Goal: Task Accomplishment & Management: Manage account settings

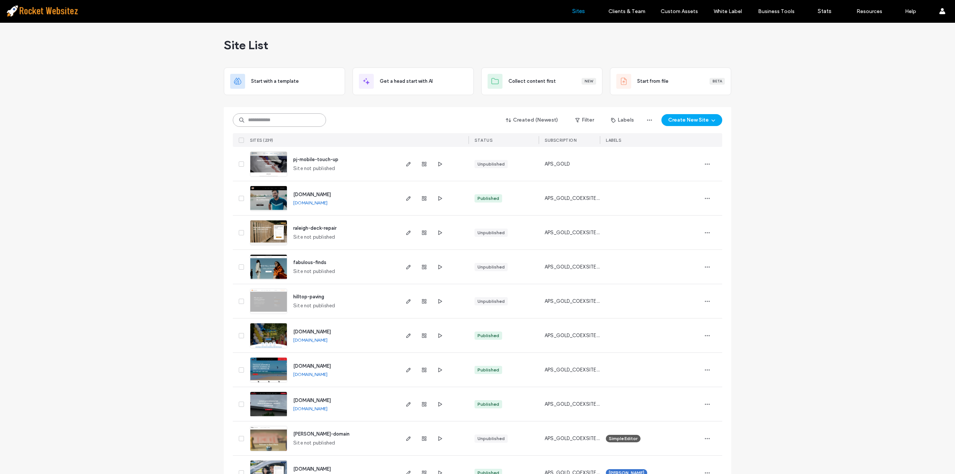
click at [270, 115] on input at bounding box center [279, 119] width 93 height 13
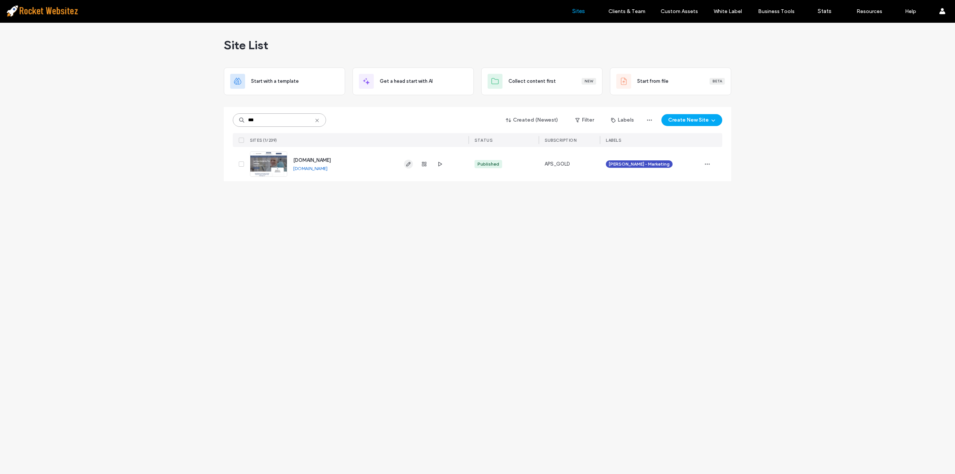
type input "***"
click at [405, 164] on span "button" at bounding box center [408, 164] width 9 height 9
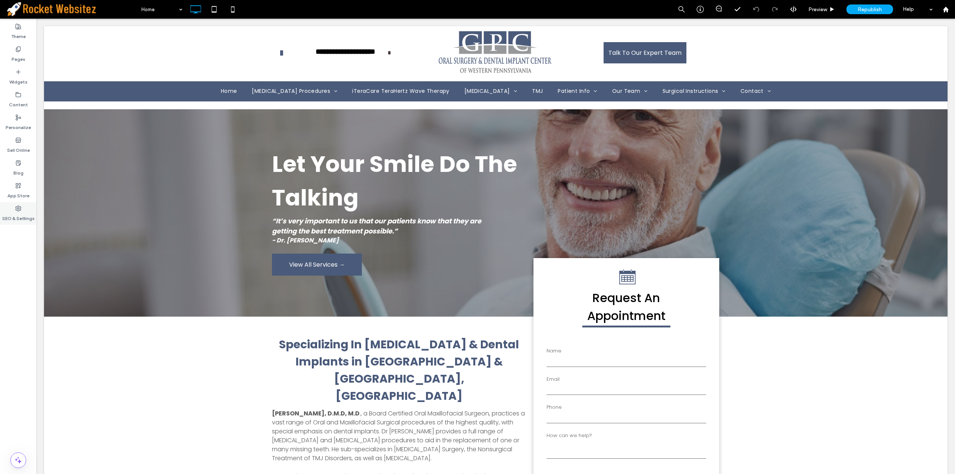
click at [17, 207] on icon at bounding box center [18, 208] width 6 height 6
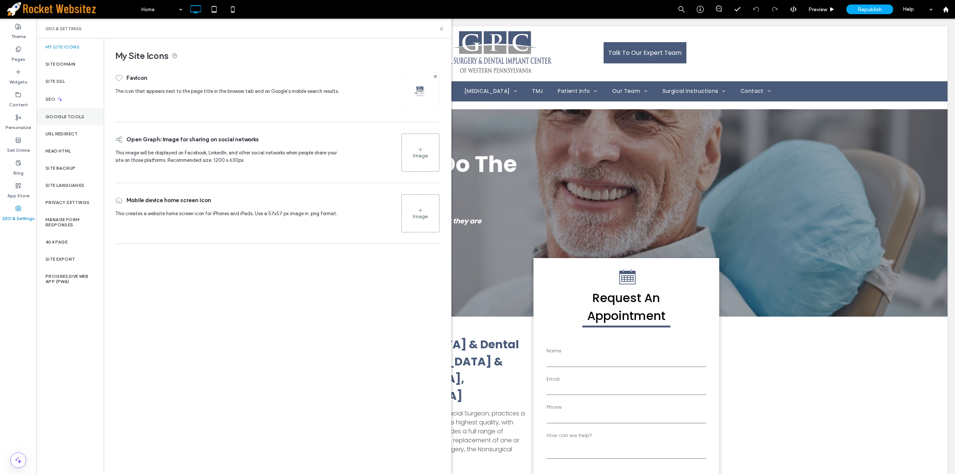
click at [73, 114] on label "Google Tools" at bounding box center [64, 116] width 39 height 5
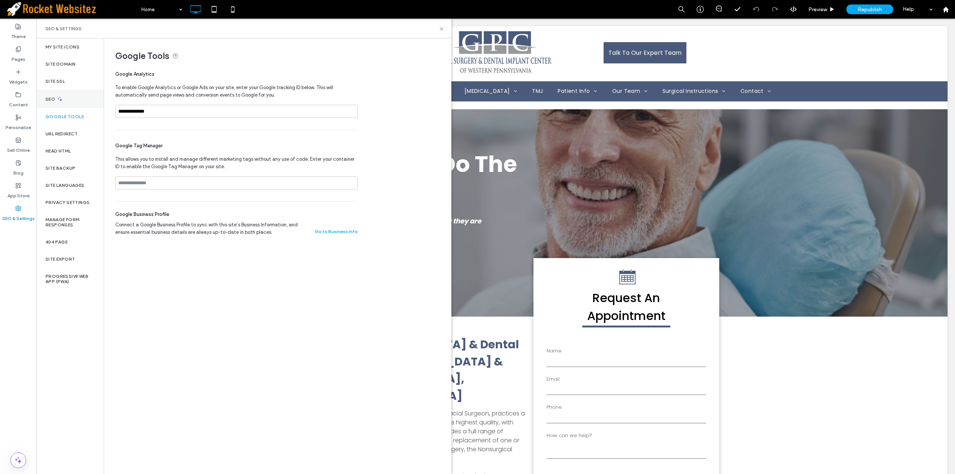
click at [56, 99] on label "SEO" at bounding box center [50, 99] width 11 height 5
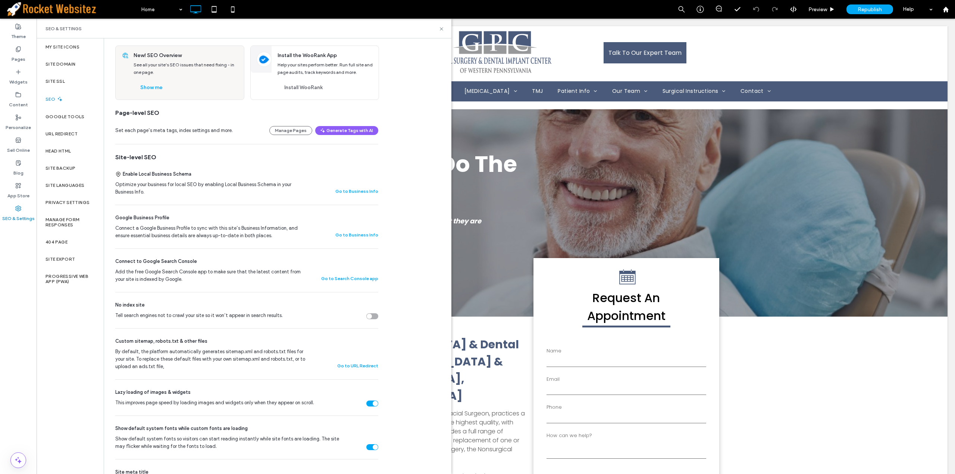
scroll to position [37, 0]
click at [66, 148] on label "Head HTML" at bounding box center [58, 150] width 26 height 5
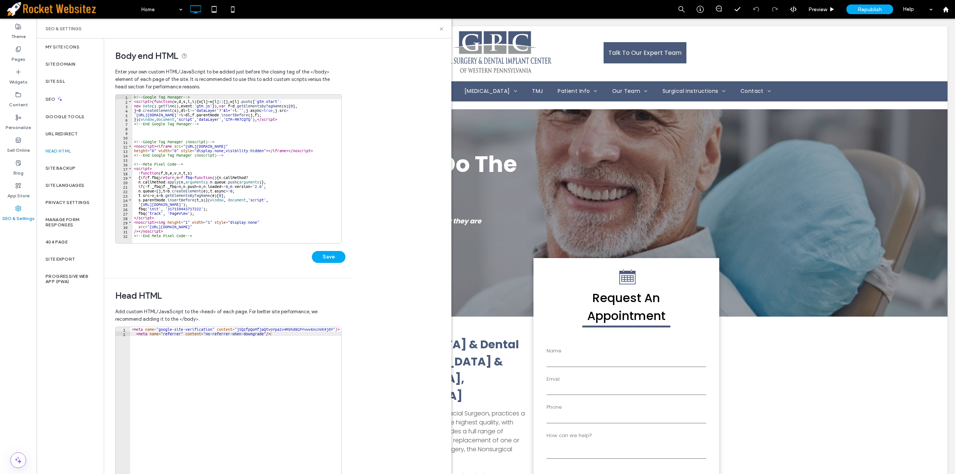
click at [376, 185] on div "Body end HTML Enter your own custom HTML/​JavaScript to be added just before th…" at bounding box center [277, 256] width 347 height 436
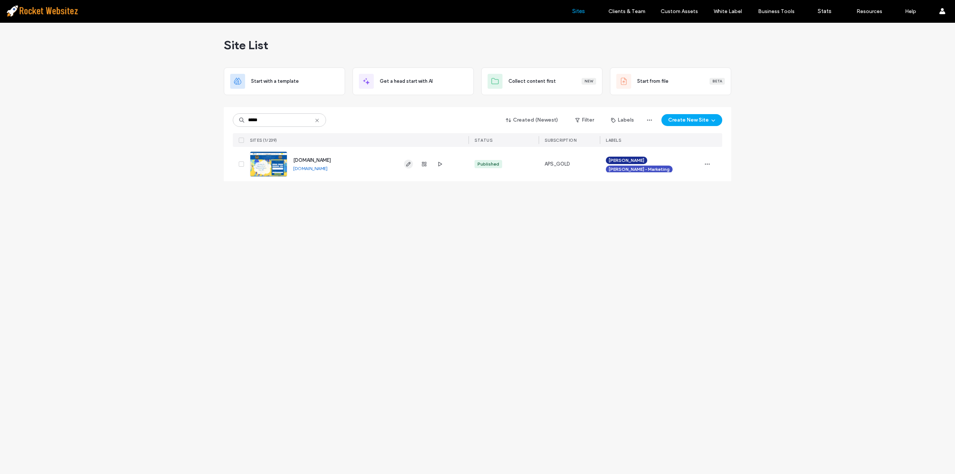
type input "*****"
click at [408, 163] on icon "button" at bounding box center [408, 164] width 6 height 6
type input "*****"
click at [410, 166] on icon "button" at bounding box center [408, 164] width 6 height 6
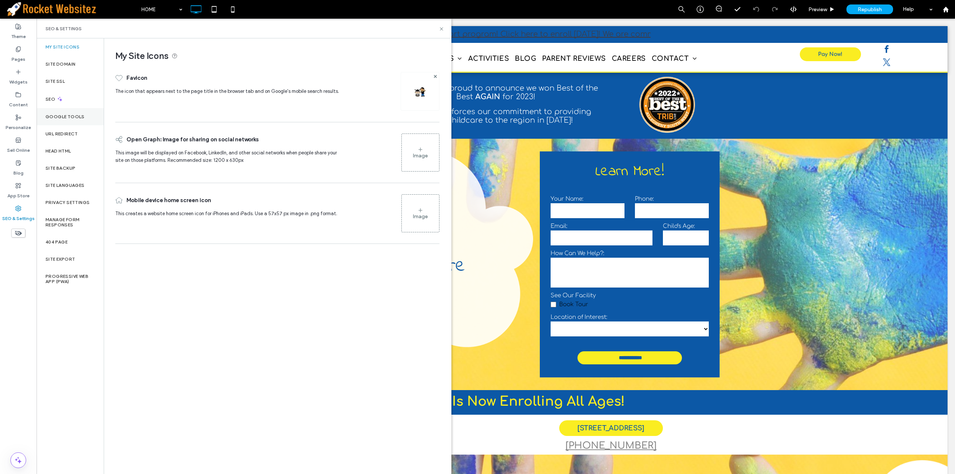
click at [78, 114] on label "Google Tools" at bounding box center [64, 116] width 39 height 5
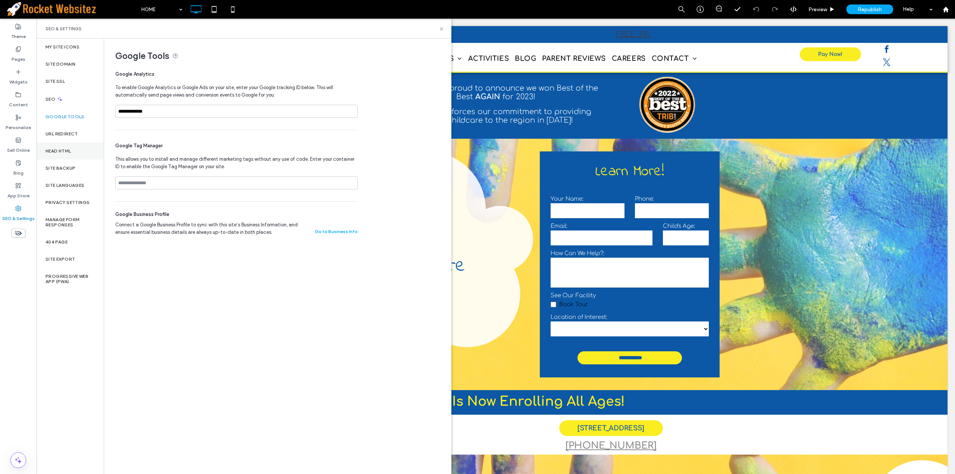
click at [65, 151] on label "Head HTML" at bounding box center [58, 150] width 26 height 5
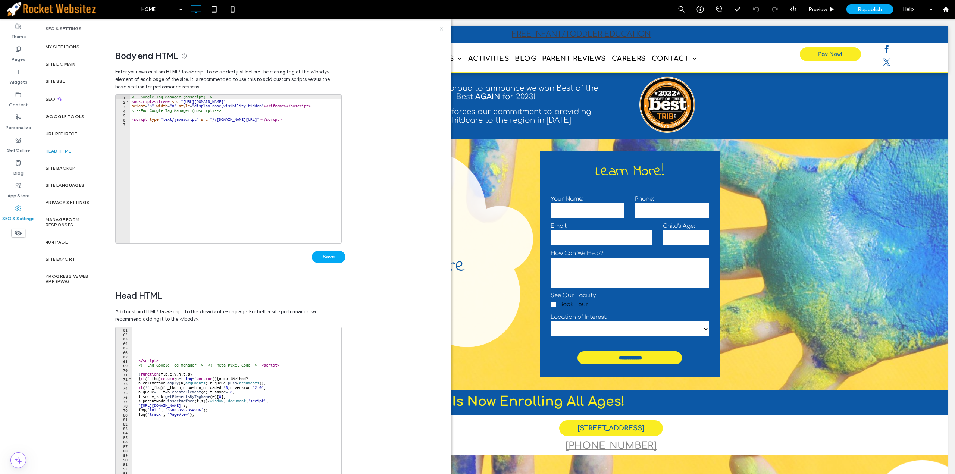
scroll to position [268, 0]
click at [271, 367] on div "</ script > <!-- End Google Tag Manager --> <!-- Meta Pixel Code --> < script >…" at bounding box center [304, 403] width 345 height 152
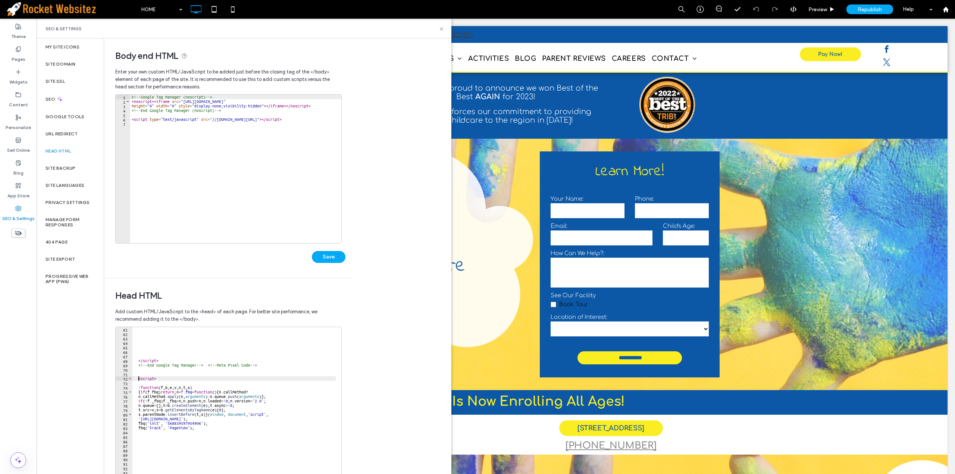
type textarea "********"
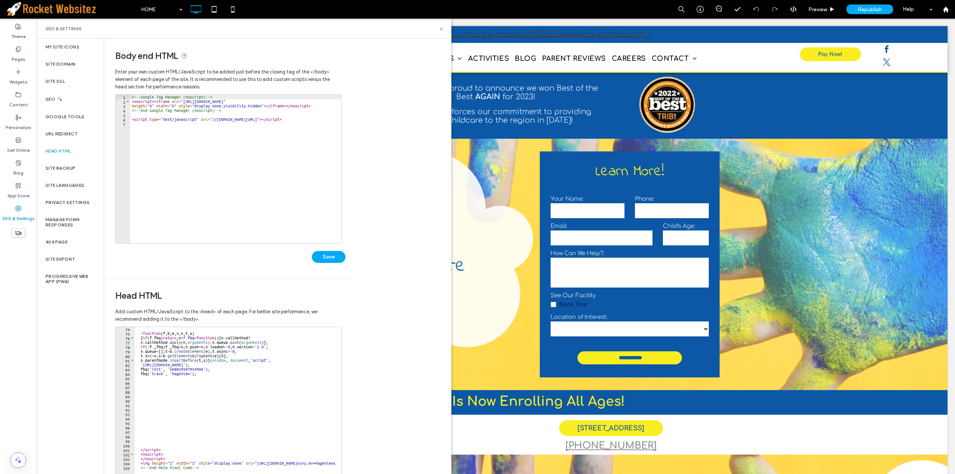
click at [150, 428] on div "! function ( f , b , e , v , n , t , s ) { if ( f . fbq ) return ; n = f . fbq …" at bounding box center [307, 403] width 345 height 152
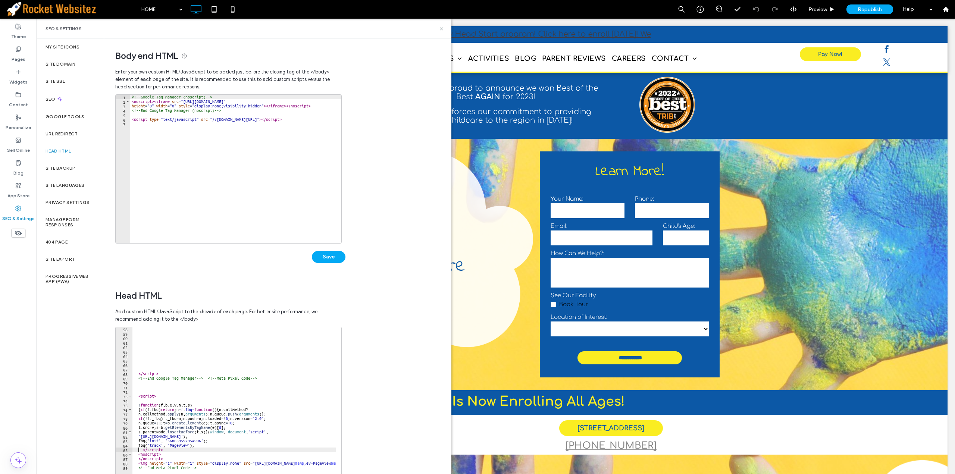
scroll to position [255, 0]
type textarea "*********"
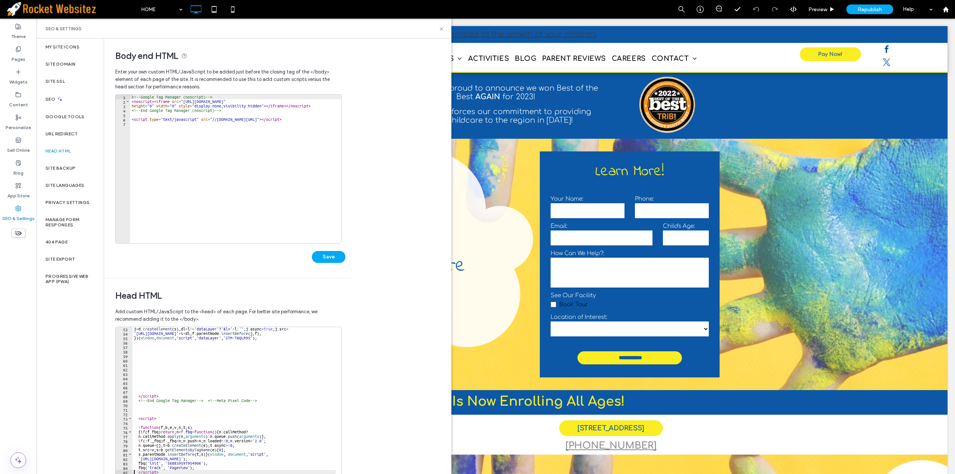
scroll to position [211, 0]
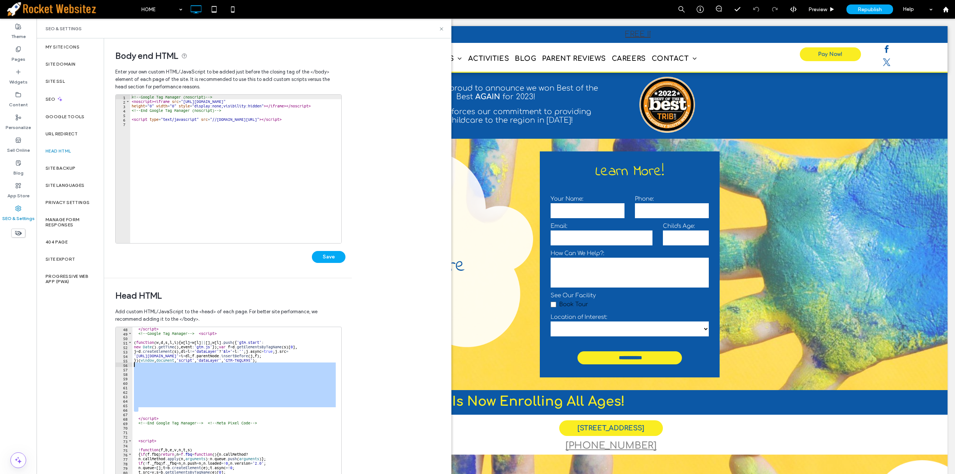
drag, startPoint x: 155, startPoint y: 408, endPoint x: 133, endPoint y: 366, distance: 47.0
click at [133, 366] on div "</ script > <!-- Google Tag Manager --> < script > ( function ( w , d , s , l ,…" at bounding box center [304, 403] width 345 height 152
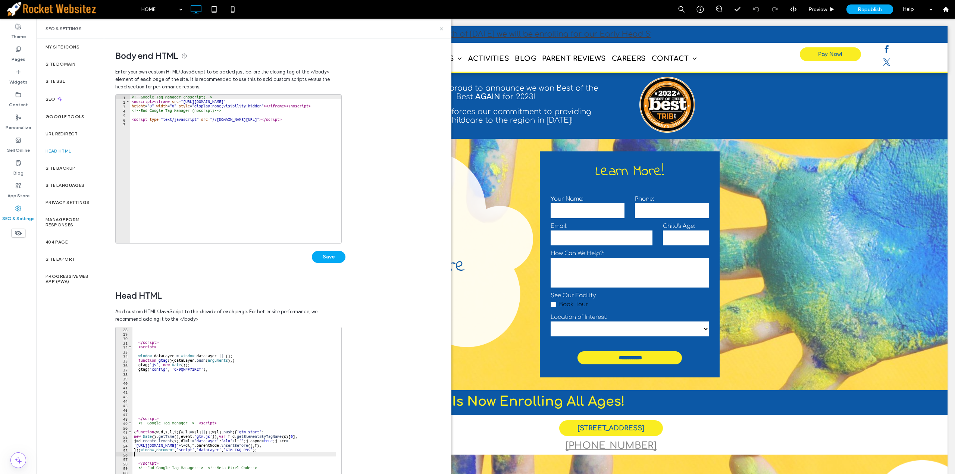
scroll to position [121, 0]
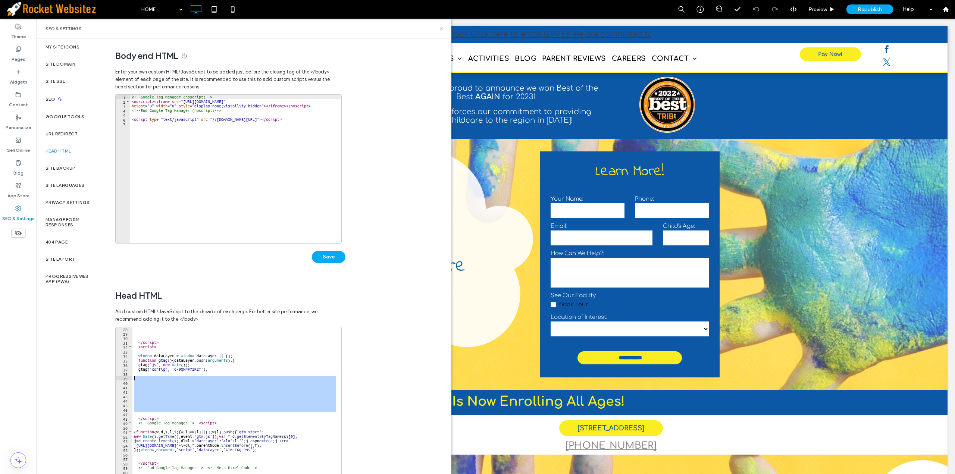
drag, startPoint x: 146, startPoint y: 412, endPoint x: 131, endPoint y: 377, distance: 37.6
click at [131, 377] on div "28 29 30 31 32 33 34 35 36 37 38 39 40 41 42 43 44 45 46 47 48 49 50 51 52 53 5…" at bounding box center [228, 401] width 226 height 149
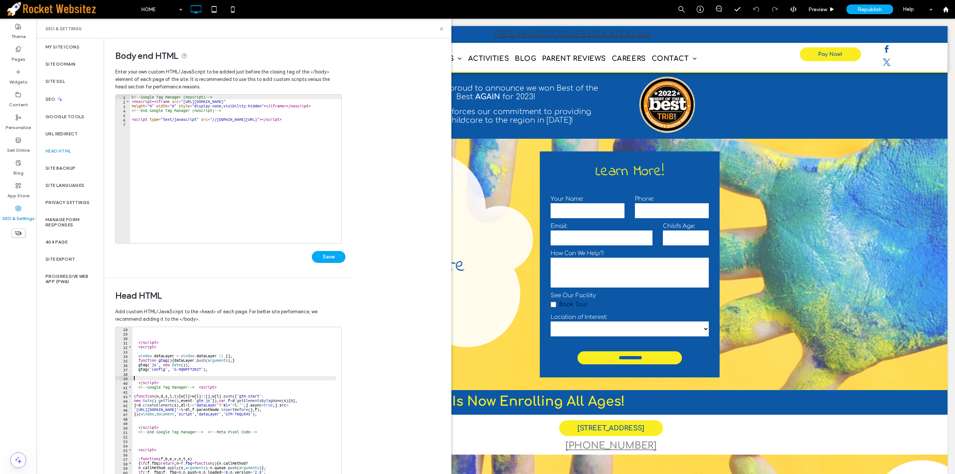
click at [138, 390] on div "</ script > < script > window . dataLayer = window . dataLayer || [ ] ; functio…" at bounding box center [304, 403] width 345 height 152
click at [138, 386] on div "</ script > < script > window . dataLayer = window . dataLayer || [ ] ; functio…" at bounding box center [304, 403] width 345 height 152
click at [139, 383] on div "</ script > < script > window . dataLayer = window . dataLayer || [ ] ; functio…" at bounding box center [304, 403] width 345 height 152
type textarea "*********"
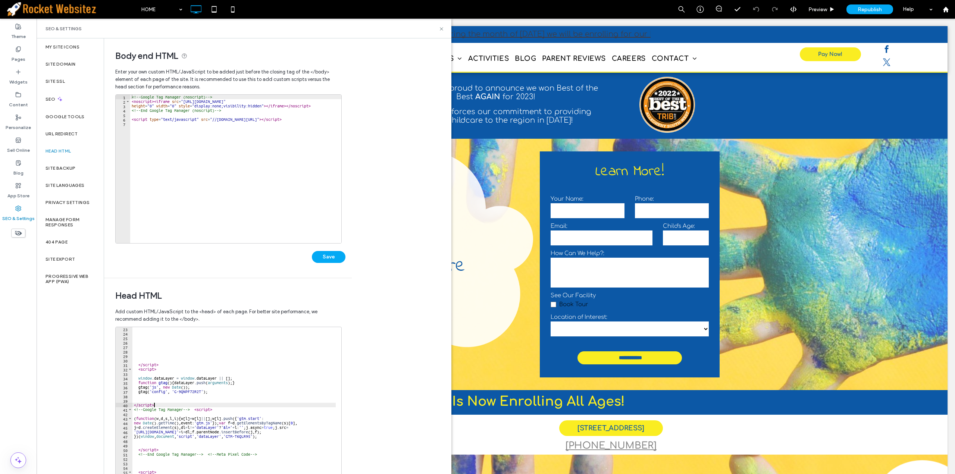
click at [159, 406] on div "</ script > < script > window . dataLayer = window . dataLayer || [ ] ; functio…" at bounding box center [304, 403] width 345 height 152
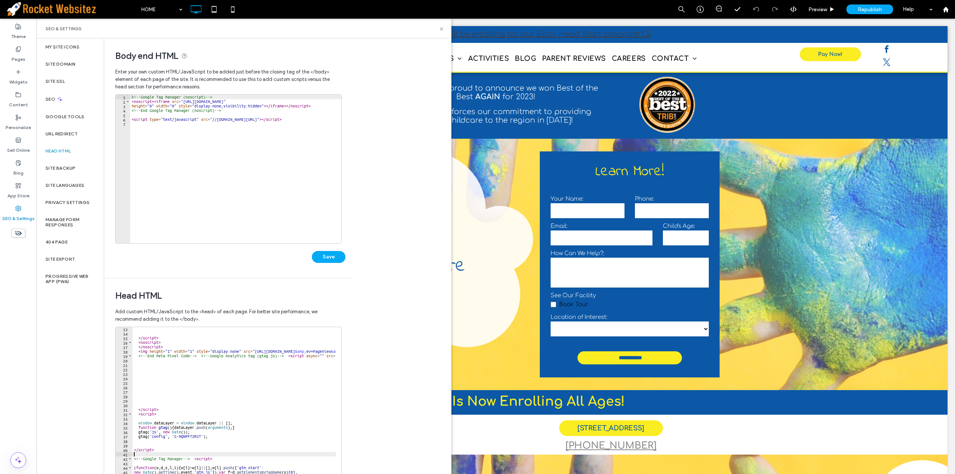
scroll to position [32, 0]
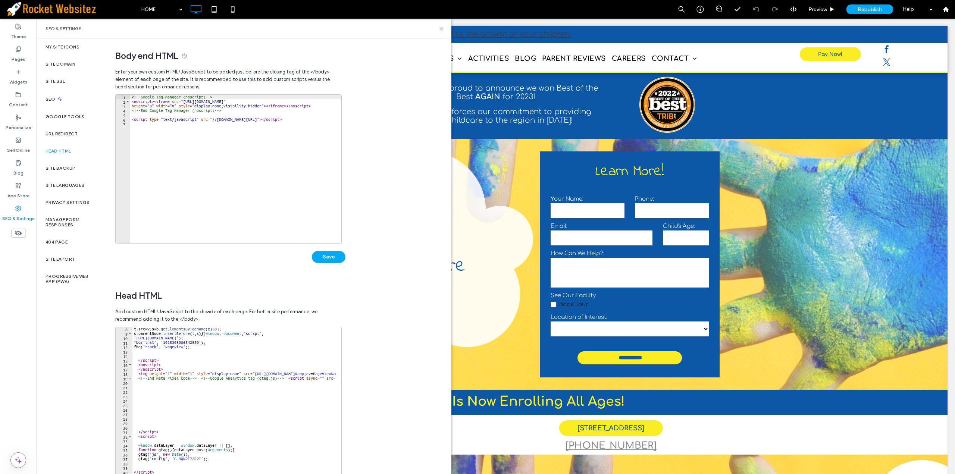
click at [144, 428] on div "t . src = v ; s = b . getElementsByTagName ( e ) [ 0 ] ; s . parentNode . inser…" at bounding box center [304, 403] width 345 height 152
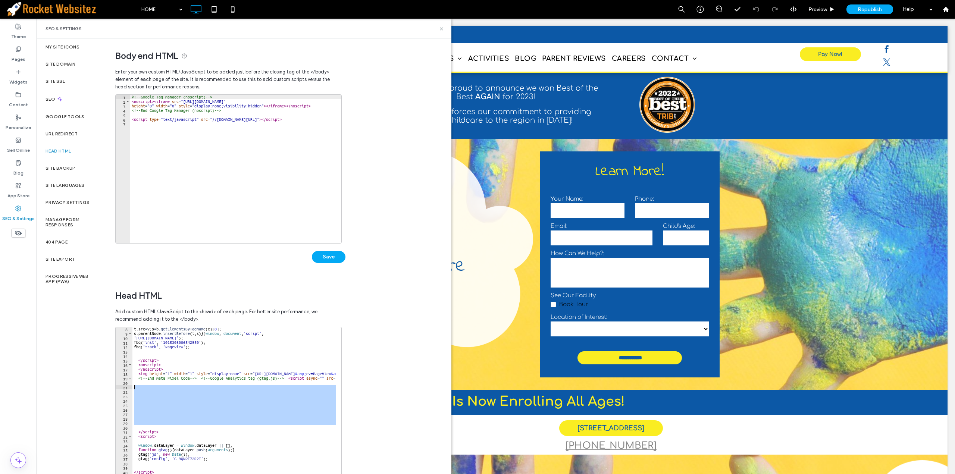
drag, startPoint x: 144, startPoint y: 427, endPoint x: 114, endPoint y: 388, distance: 48.9
click at [114, 388] on div "Head HTML Add custom HTML/JavaScript to the <head> of each page. For better sit…" at bounding box center [225, 394] width 242 height 232
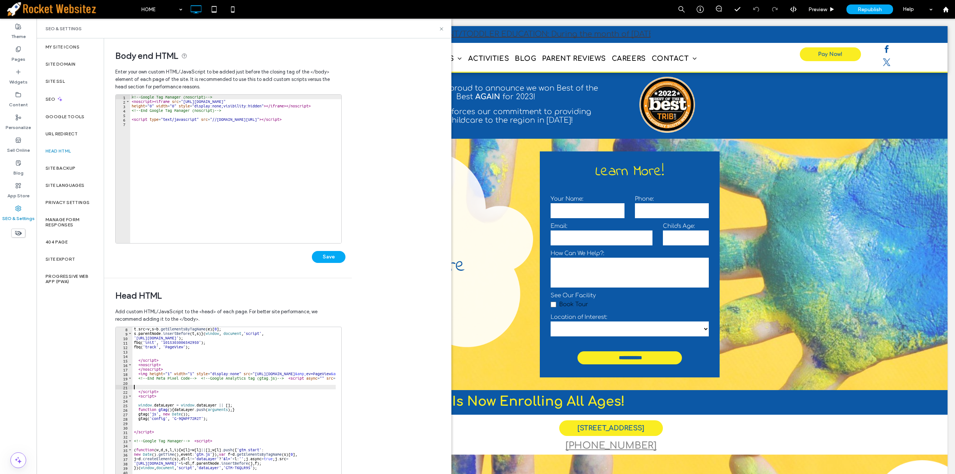
scroll to position [0, 0]
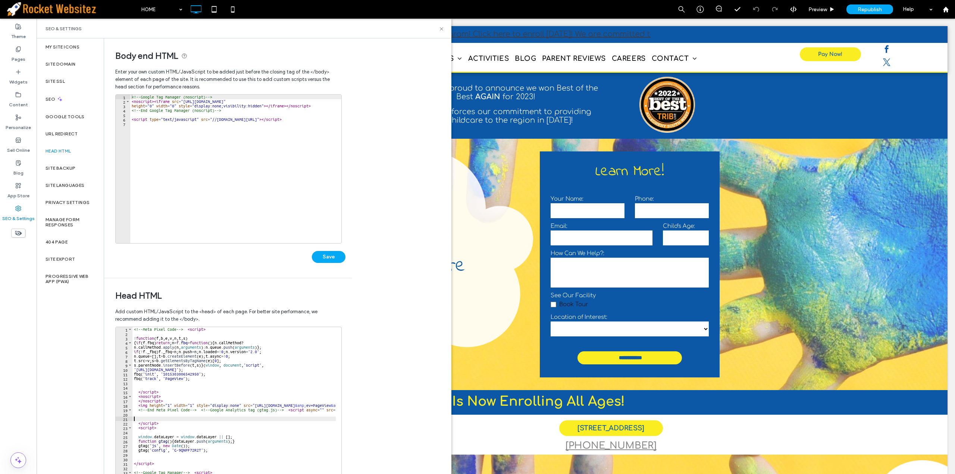
click at [206, 410] on div "<!-- Meta Pixel Code --> < script > ! function ( f , b , e , v , n , t , s ) { …" at bounding box center [304, 403] width 345 height 152
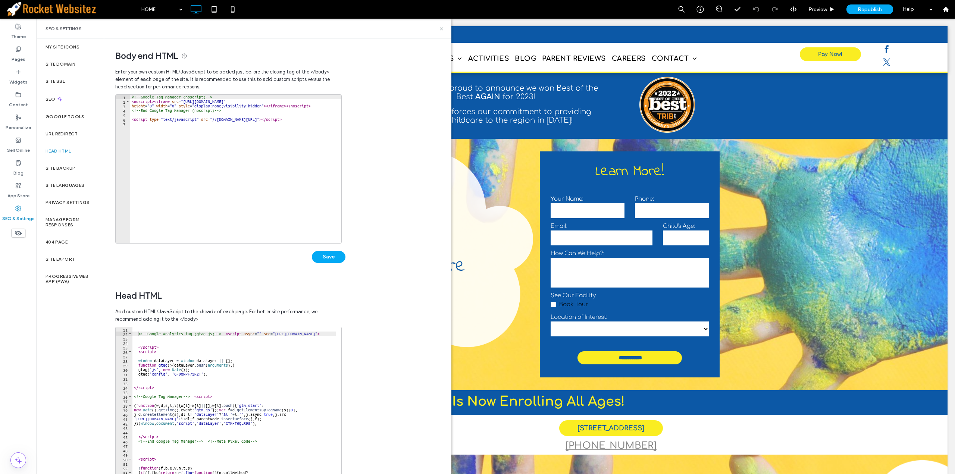
scroll to position [67, 0]
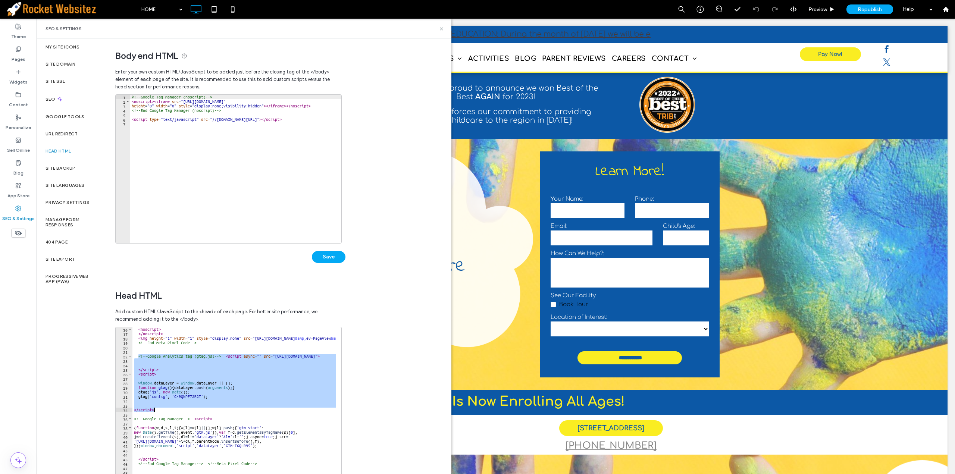
drag, startPoint x: 138, startPoint y: 357, endPoint x: 189, endPoint y: 410, distance: 73.6
click at [189, 410] on div "< noscript > </ noscript > < img height = "1" width = "1" style = "display:none…" at bounding box center [284, 403] width 305 height 152
type textarea "*********"
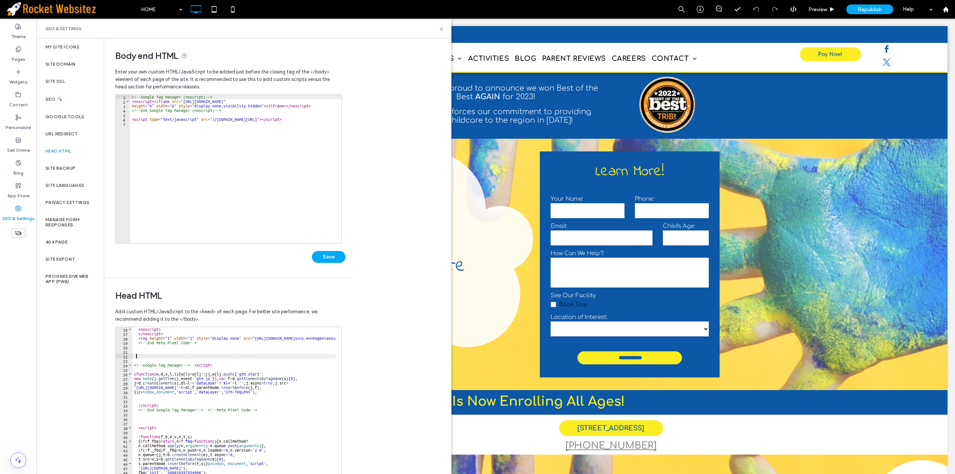
scroll to position [0, 0]
click at [19, 55] on label "Pages" at bounding box center [19, 57] width 14 height 10
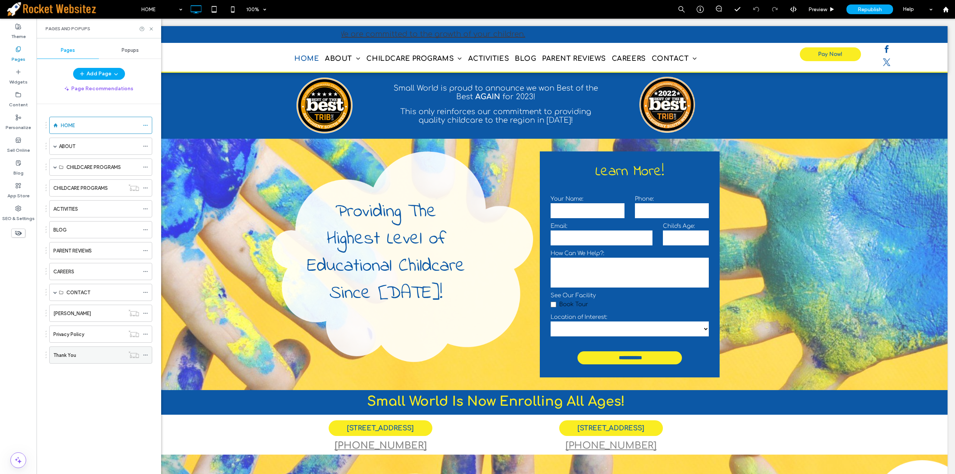
click at [91, 352] on div "Thank You" at bounding box center [88, 355] width 71 height 8
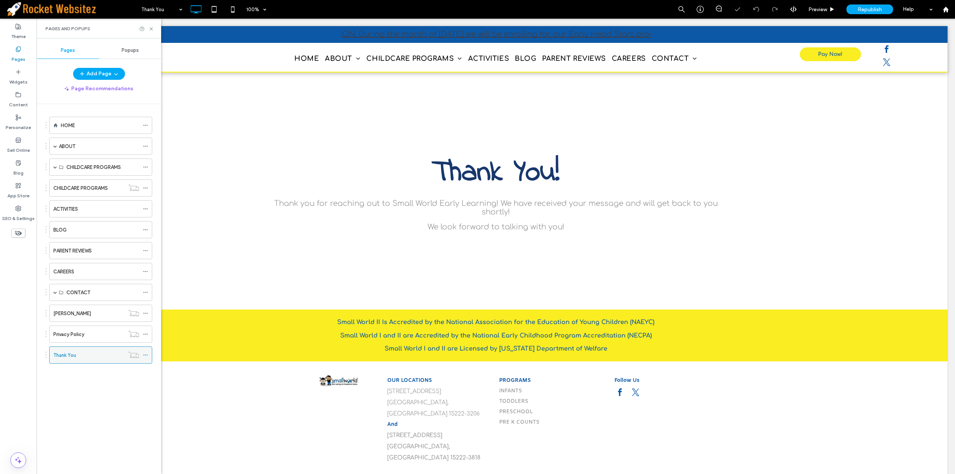
click at [145, 356] on icon at bounding box center [145, 354] width 5 height 5
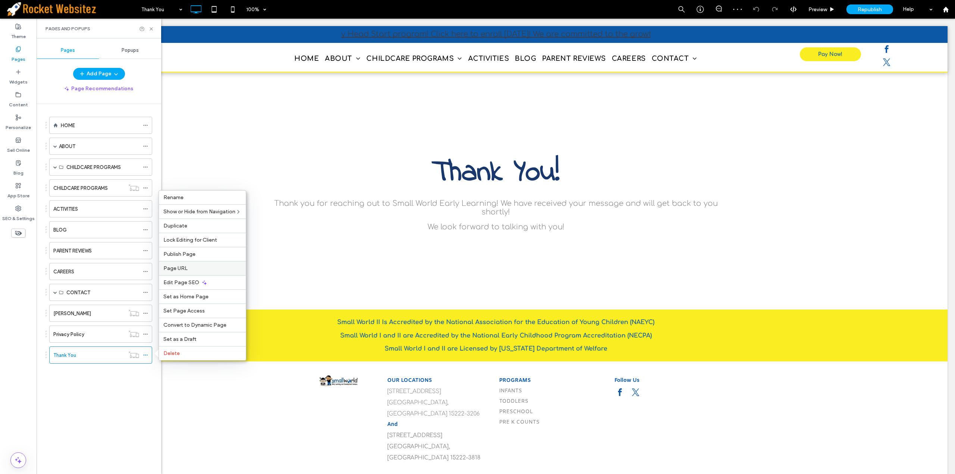
click at [204, 270] on label "Page URL" at bounding box center [202, 268] width 78 height 6
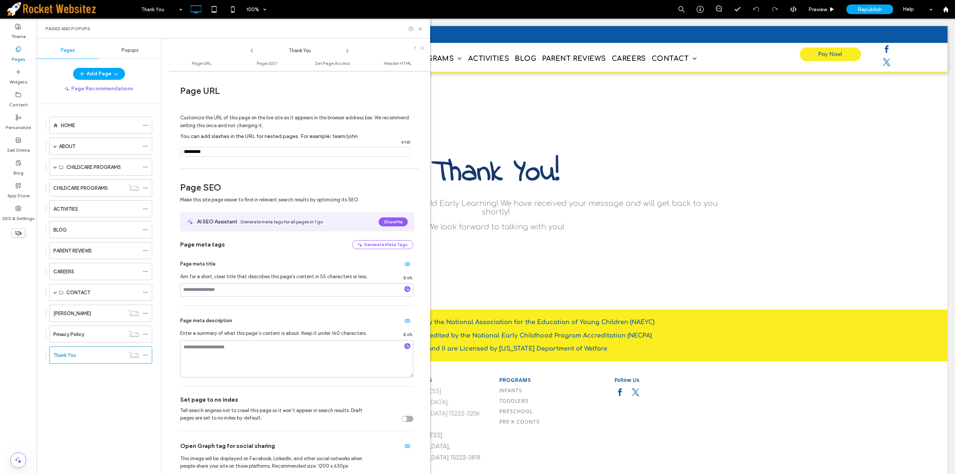
click at [217, 151] on input "notEmpty" at bounding box center [295, 152] width 230 height 10
click at [417, 29] on div at bounding box center [415, 29] width 15 height 6
click at [422, 27] on icon at bounding box center [420, 29] width 6 height 6
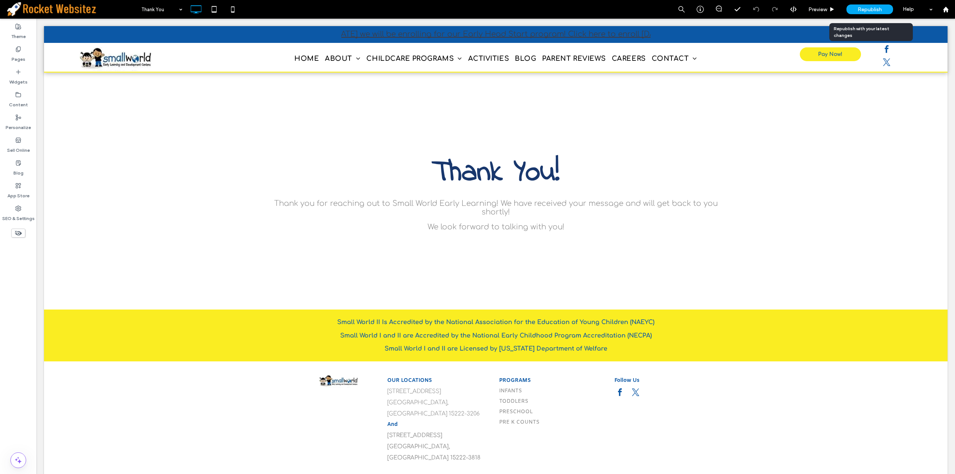
click at [870, 10] on span "Republish" at bounding box center [869, 9] width 24 height 6
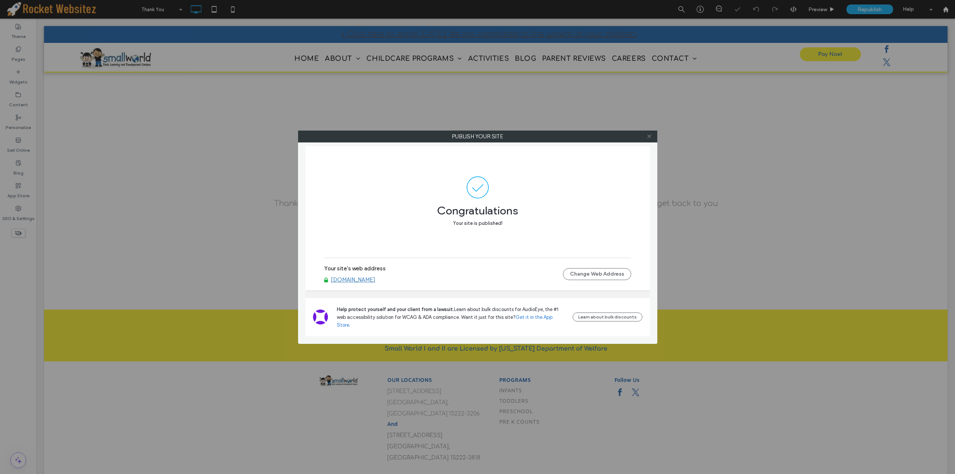
click at [650, 136] on icon at bounding box center [649, 137] width 6 height 6
